Goal: Information Seeking & Learning: Learn about a topic

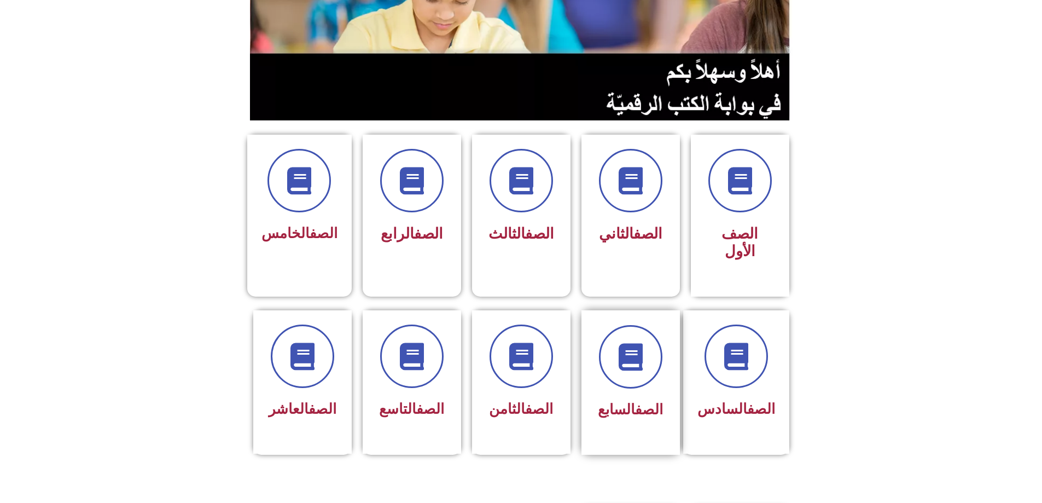
scroll to position [164, 0]
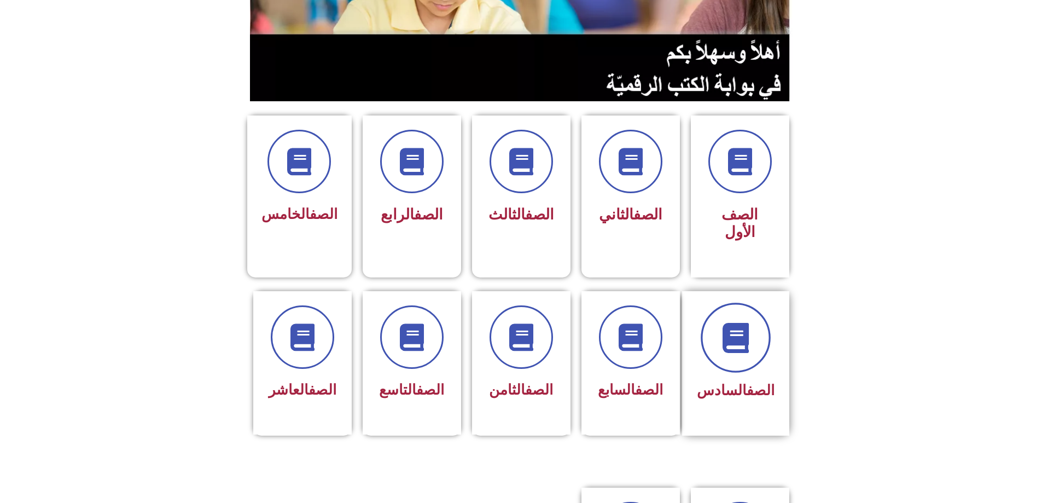
click at [722, 310] on span at bounding box center [736, 337] width 70 height 70
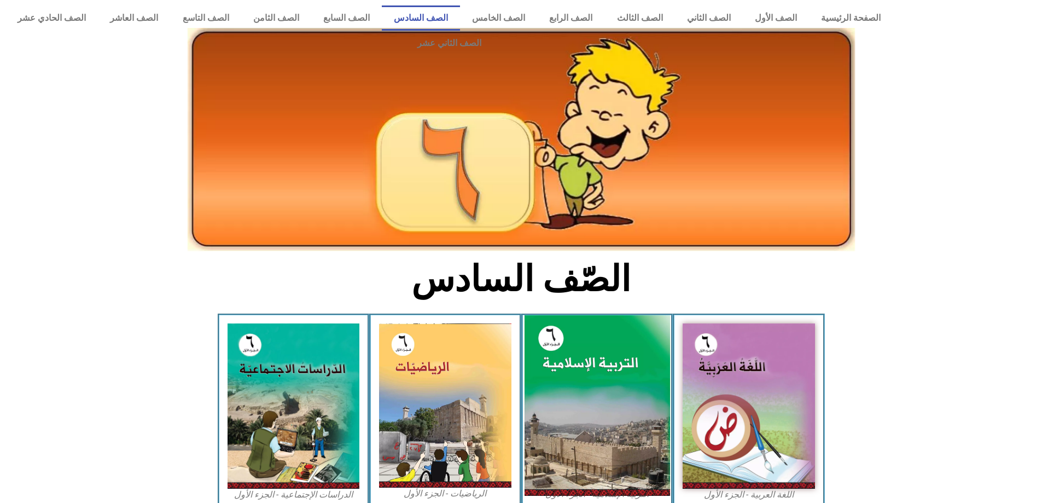
click at [614, 330] on img at bounding box center [596, 405] width 145 height 181
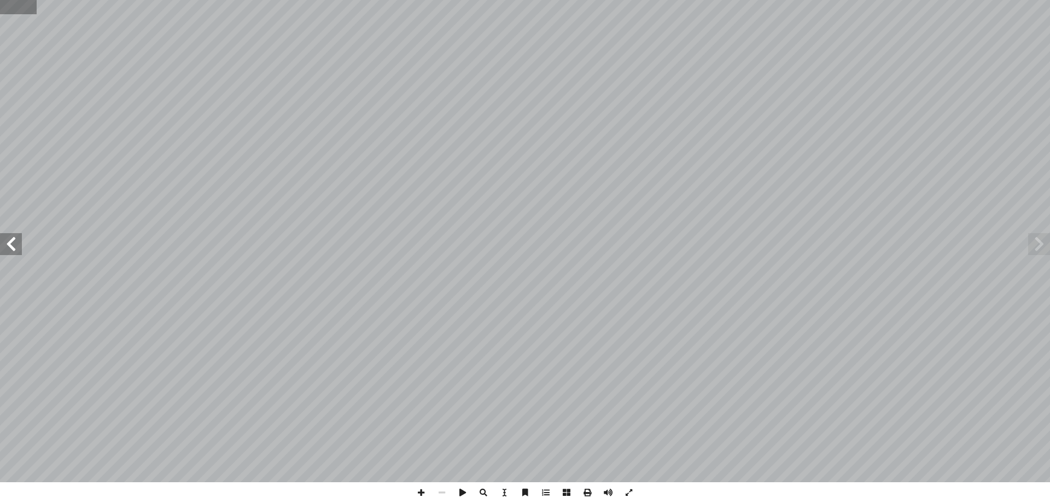
click at [8, 3] on input "text" at bounding box center [18, 7] width 37 height 14
type input "**"
click at [16, 247] on span at bounding box center [11, 244] width 22 height 22
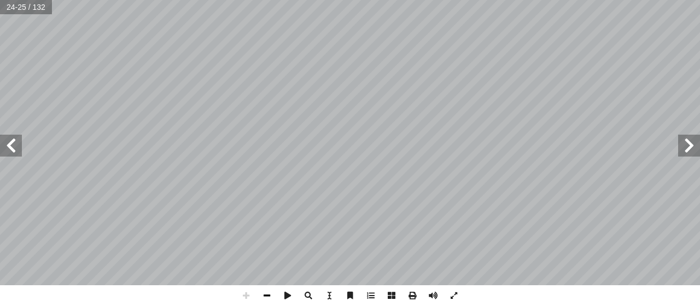
click at [267, 298] on span at bounding box center [267, 295] width 21 height 21
click at [39, 7] on input "text" at bounding box center [26, 7] width 52 height 14
type input "**"
click at [263, 299] on span at bounding box center [267, 295] width 21 height 21
click at [260, 296] on span at bounding box center [267, 295] width 21 height 21
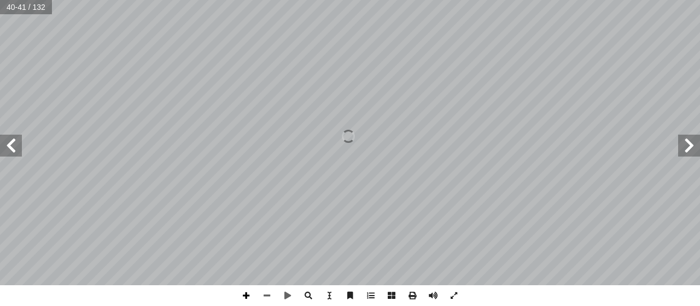
click at [244, 302] on span at bounding box center [246, 295] width 21 height 21
drag, startPoint x: 237, startPoint y: 290, endPoint x: 228, endPoint y: 291, distance: 9.3
click at [228, 291] on div "36 ُ والمحيطــة ُ ــاملة ّ الش ُ الكاملــة ُ ــه ُ معرفت َ ــو ُ : ه ِ ــه ّ ال…" at bounding box center [350, 153] width 700 height 306
